Goal: Consume media (video, audio)

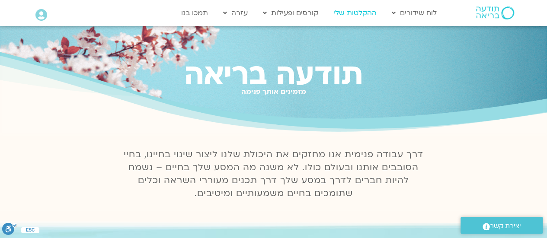
click at [343, 12] on link "ההקלטות שלי" at bounding box center [355, 13] width 52 height 16
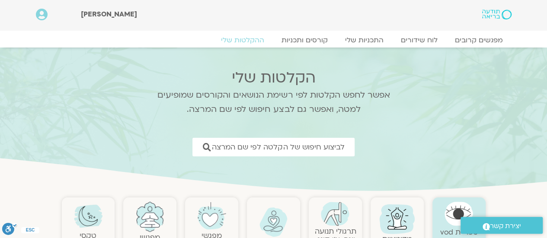
scroll to position [86, 0]
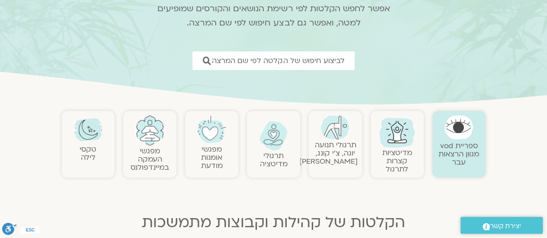
click at [279, 147] on img at bounding box center [273, 135] width 29 height 29
click at [273, 145] on img at bounding box center [273, 135] width 29 height 29
click at [276, 146] on img at bounding box center [273, 135] width 29 height 29
click at [270, 159] on link "תרגולי מדיטציה" at bounding box center [274, 160] width 28 height 18
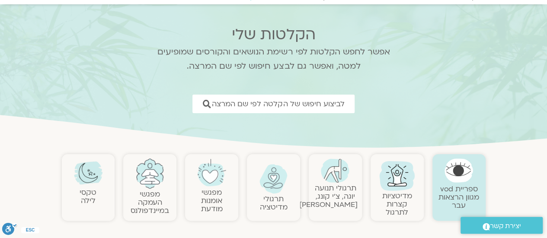
scroll to position [0, 0]
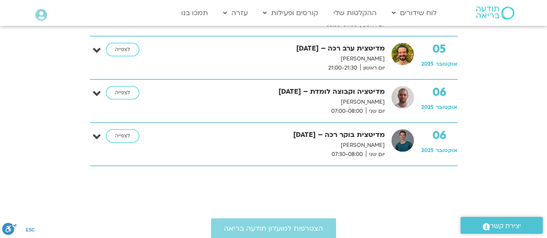
scroll to position [389, 0]
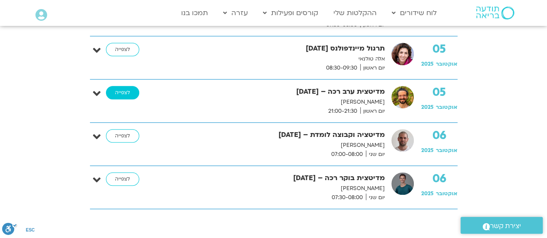
click at [118, 88] on link "לצפייה" at bounding box center [122, 93] width 33 height 14
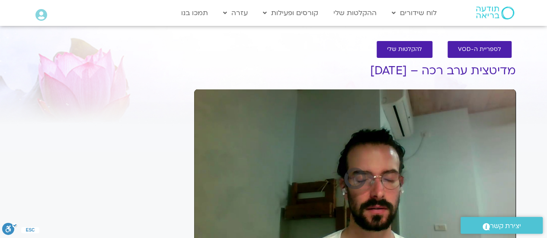
drag, startPoint x: 118, startPoint y: 85, endPoint x: 114, endPoint y: 87, distance: 4.5
click at [117, 87] on div "It seems we can't find what you're looking for. It seems we can't find what you…" at bounding box center [108, 216] width 163 height 332
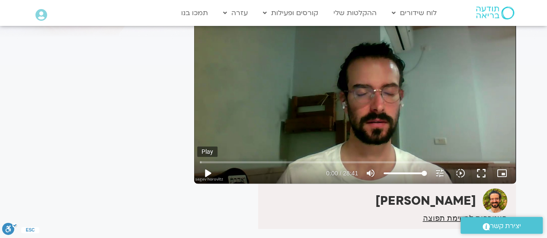
click at [207, 170] on button "play_arrow" at bounding box center [207, 173] width 21 height 21
type input "5.482018"
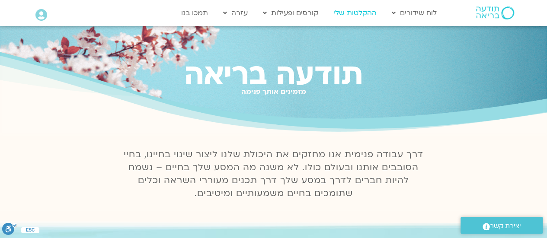
click at [352, 12] on link "ההקלטות שלי" at bounding box center [355, 13] width 52 height 16
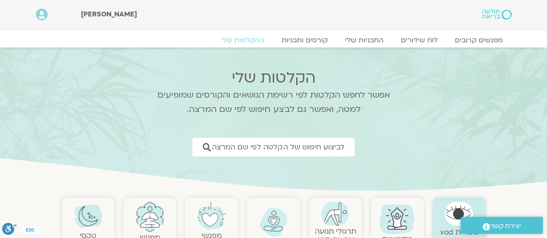
scroll to position [86, 0]
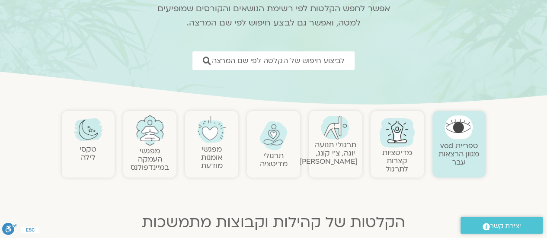
click at [75, 156] on h2 "טקסי לילה" at bounding box center [88, 153] width 45 height 16
click at [89, 147] on link "טקסי לילה" at bounding box center [88, 153] width 17 height 18
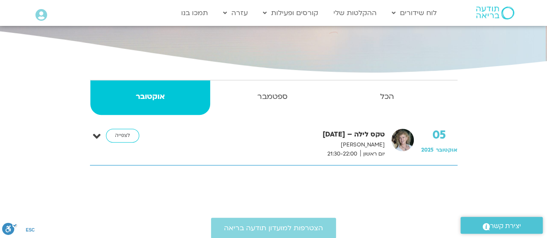
scroll to position [86, 0]
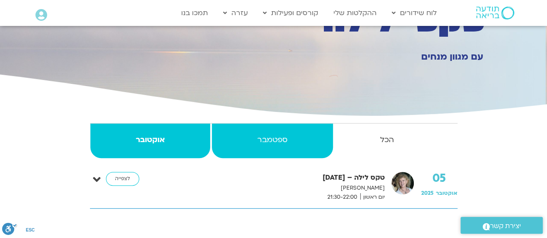
click at [265, 139] on strong "ספטמבר" at bounding box center [272, 140] width 121 height 13
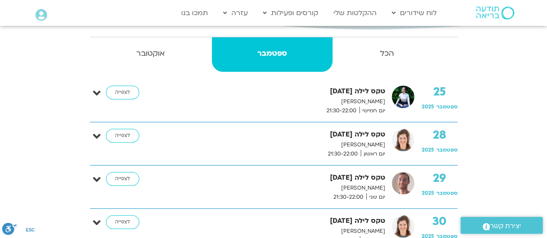
scroll to position [216, 0]
